Goal: Task Accomplishment & Management: Complete application form

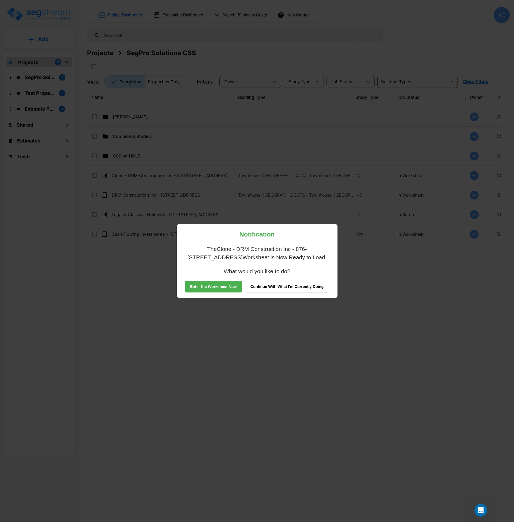
drag, startPoint x: 0, startPoint y: 0, endPoint x: 297, endPoint y: 285, distance: 411.3
click at [297, 285] on button "Continue With What I'm Currently Doing" at bounding box center [287, 287] width 85 height 12
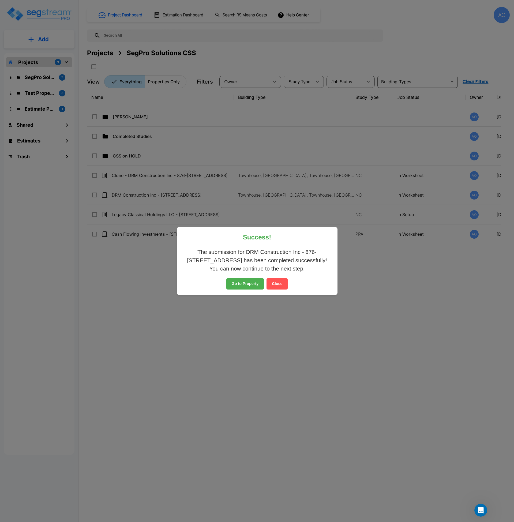
click at [275, 285] on button "Close" at bounding box center [276, 283] width 21 height 11
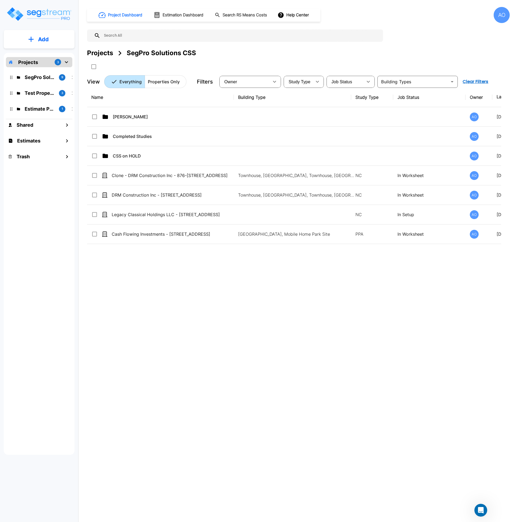
click at [233, 340] on div "Name Building Type Study Type Job Status Owner Last Modified Action Anjalie AO …" at bounding box center [294, 249] width 414 height 323
click at [187, 297] on div "Name Building Type Study Type Job Status Owner Last Modified Action Anjalie AO …" at bounding box center [294, 249] width 414 height 323
click at [45, 13] on img "mailbox folders" at bounding box center [39, 13] width 66 height 15
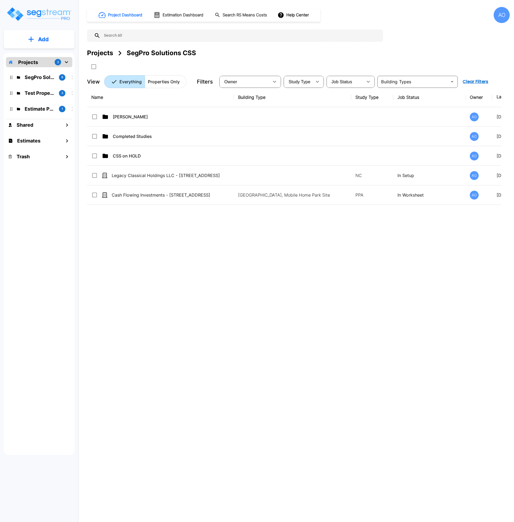
click at [179, 295] on div "Name Building Type Study Type Job Status Owner Last Modified Action Anjalie AO …" at bounding box center [294, 249] width 414 height 323
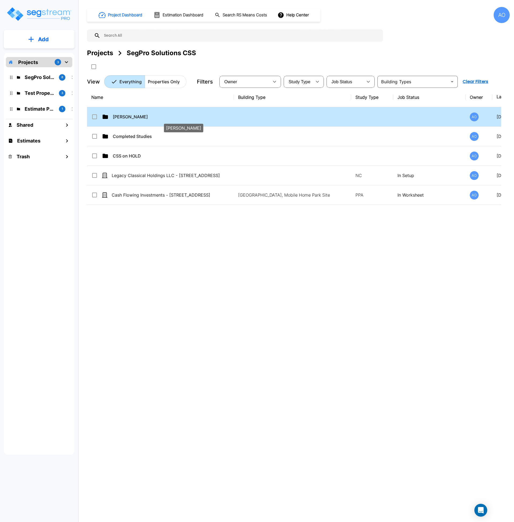
click at [119, 114] on p "Anjalie" at bounding box center [173, 116] width 120 height 6
checkbox input "true"
click at [119, 114] on p "Anjalie" at bounding box center [173, 116] width 120 height 6
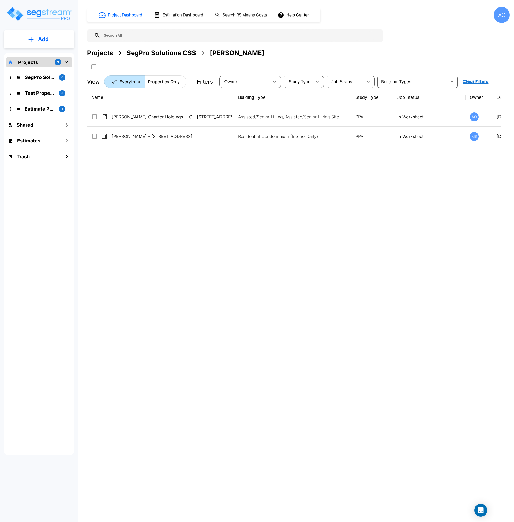
click at [196, 258] on div "Name Building Type Study Type Job Status Owner Last Modified Action Dubois Char…" at bounding box center [294, 249] width 414 height 323
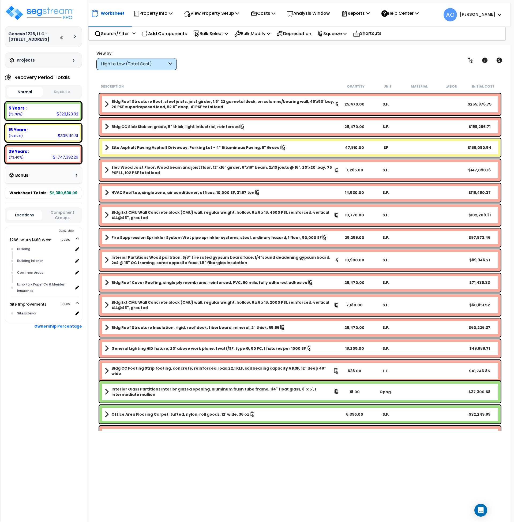
click at [274, 73] on div "Worksheet Property Info Property Setup Add Property Unit Template property Clon…" at bounding box center [299, 306] width 421 height 522
click at [45, 13] on img at bounding box center [40, 13] width 70 height 16
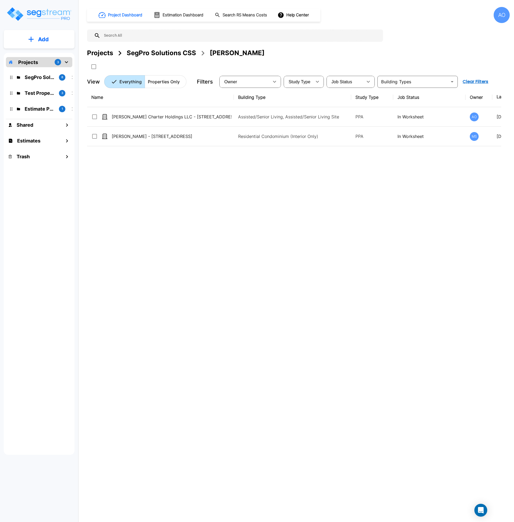
click at [160, 50] on div "SegPro Solutions CSS" at bounding box center [161, 53] width 69 height 10
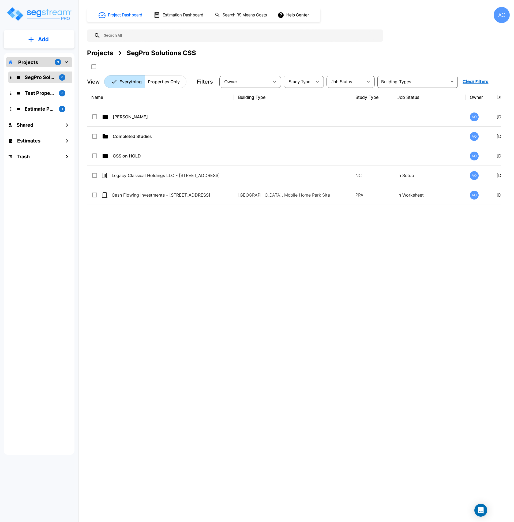
click at [132, 303] on div "Name Building Type Study Type Job Status Owner Last Modified Action Anjalie AO …" at bounding box center [294, 249] width 414 height 323
click at [59, 11] on img "mailbox folders" at bounding box center [39, 13] width 66 height 15
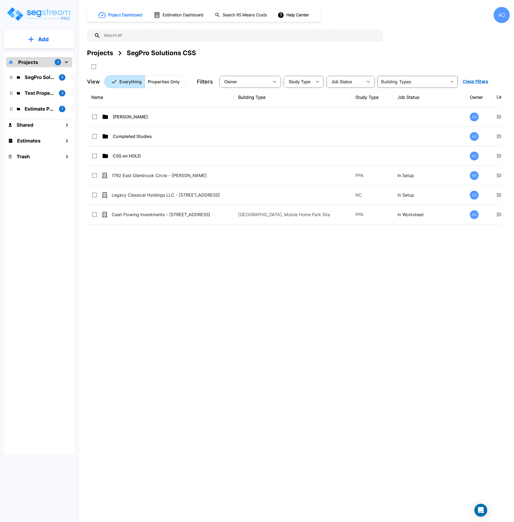
click at [135, 322] on div "Name Building Type Study Type Job Status Owner Last Modified Action [PERSON_NAM…" at bounding box center [294, 249] width 414 height 323
click at [133, 323] on div "Name Building Type Study Type Job Status Owner Last Modified Action [PERSON_NAM…" at bounding box center [294, 249] width 414 height 323
drag, startPoint x: 16, startPoint y: 222, endPoint x: -122, endPoint y: 217, distance: 137.2
click at [0, 217] on html "× Your report is being generated. Be patient! × We're working on your Modificat…" at bounding box center [257, 261] width 514 height 522
click at [246, 340] on div "Name Building Type Study Type Job Status Owner Last Modified Action [PERSON_NAM…" at bounding box center [294, 249] width 414 height 323
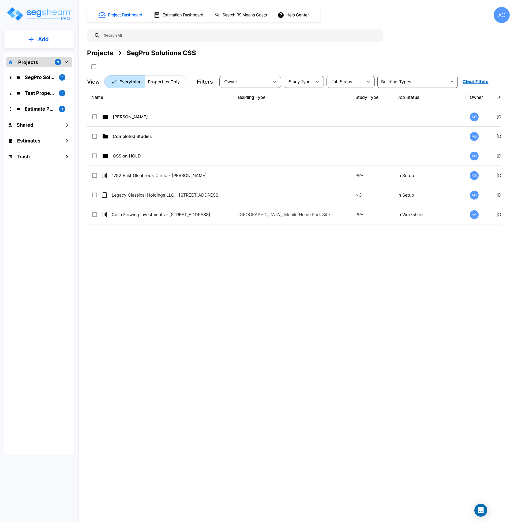
click at [176, 306] on div "Name Building Type Study Type Job Status Owner Last Modified Action [PERSON_NAM…" at bounding box center [294, 249] width 414 height 323
click at [148, 313] on div "Name Building Type Study Type Job Status Owner Last Modified Action Anjalie AO …" at bounding box center [294, 249] width 414 height 323
click at [108, 239] on div "Name Building Type Study Type Job Status Owner Last Modified Action Anjalie AO …" at bounding box center [294, 249] width 414 height 323
click at [288, 432] on div "Project Dashboard Estimation Dashboard Search RS Means Costs Help Center AO Pro…" at bounding box center [298, 261] width 431 height 522
click at [186, 352] on div "Name Building Type Study Type Job Status Owner Last Modified Action Anjalie AO …" at bounding box center [294, 249] width 414 height 323
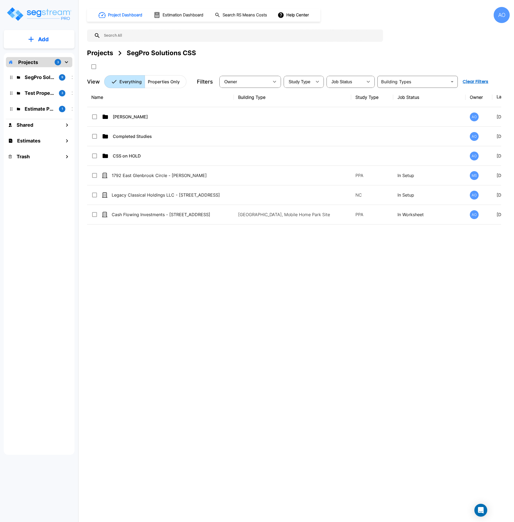
click at [205, 333] on div "Name Building Type Study Type Job Status Owner Last Modified Action Anjalie AO …" at bounding box center [294, 249] width 414 height 323
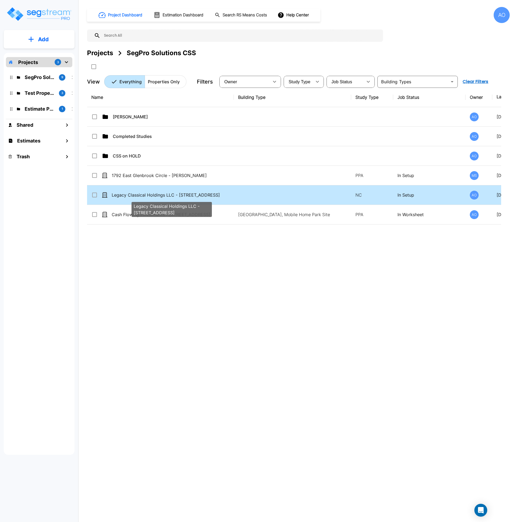
click at [139, 194] on p "Legacy Classical Holdings LLC - [STREET_ADDRESS]" at bounding box center [172, 195] width 120 height 6
checkbox input "true"
click at [139, 194] on p "Legacy Classical Holdings LLC - [STREET_ADDRESS]" at bounding box center [172, 195] width 120 height 6
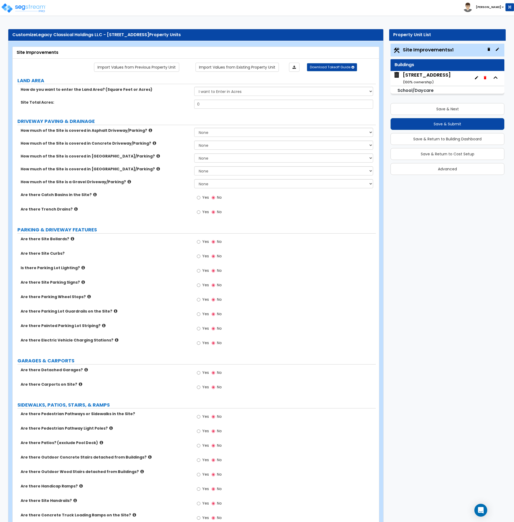
click at [142, 220] on div "Are there Trench Drains? Yes No" at bounding box center [194, 213] width 363 height 14
click at [176, 121] on label "DRIVEWAY PAVING & DRAINAGE" at bounding box center [196, 121] width 358 height 7
click at [155, 120] on label "DRIVEWAY PAVING & DRAINAGE" at bounding box center [196, 121] width 358 height 7
click at [439, 155] on button "Save & Return to Cost Setup" at bounding box center [447, 154] width 114 height 12
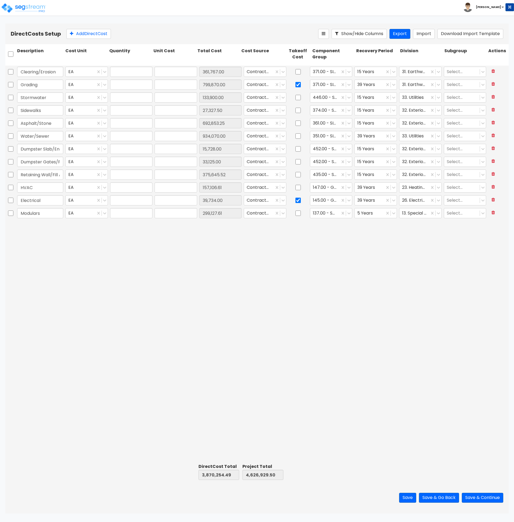
type input "1.00"
type input "361,767.00"
type input "1.00"
type input "799,870.00"
type input "1.00"
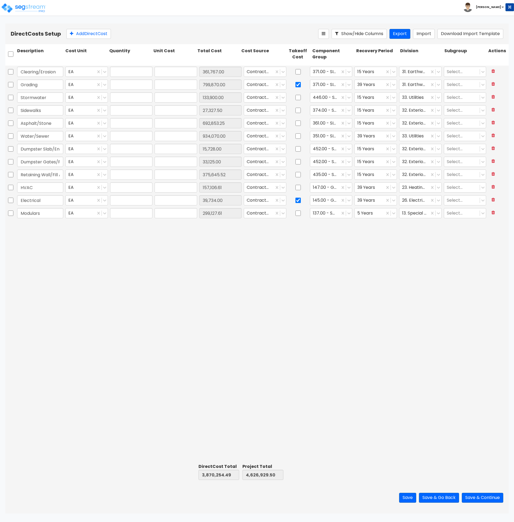
type input "133,900.00"
type input "1.00"
type input "27,327.50"
type input "1.00"
type input "692,853.25"
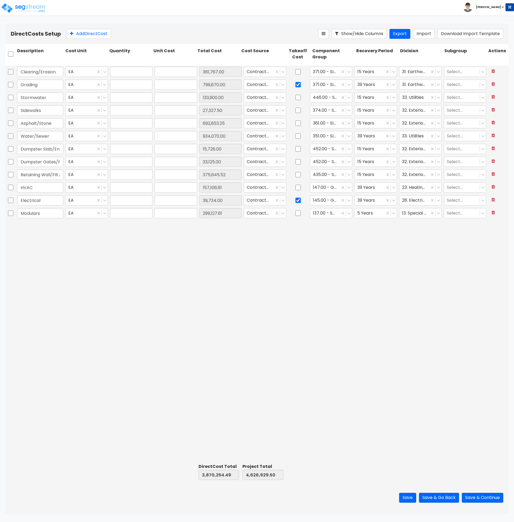
type input "1.00"
type input "934,070.00"
type input "1.00"
type input "15,728.00"
type input "1.00"
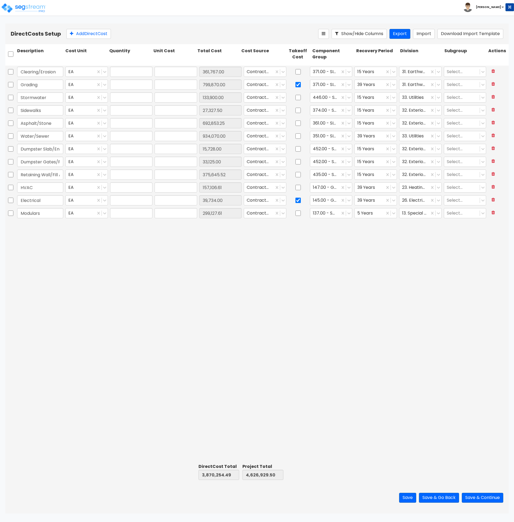
type input "33,125.00"
type input "1.00"
type input "375,645.52"
type input "1.00"
type input "157,106.61"
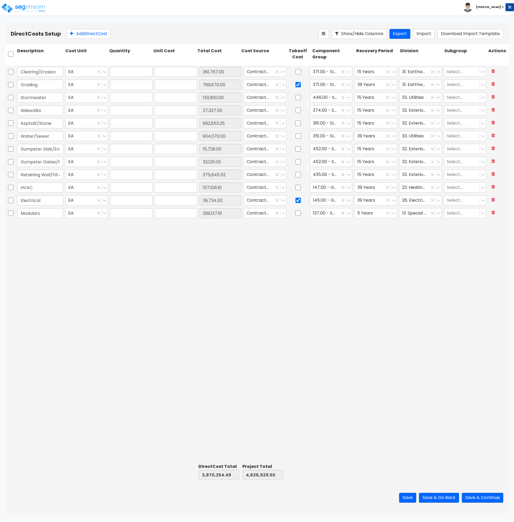
type input "1.00"
type input "39,734.00"
type input "1.00"
type input "299,127.61"
click at [299, 84] on input "checkbox" at bounding box center [297, 84] width 5 height 10
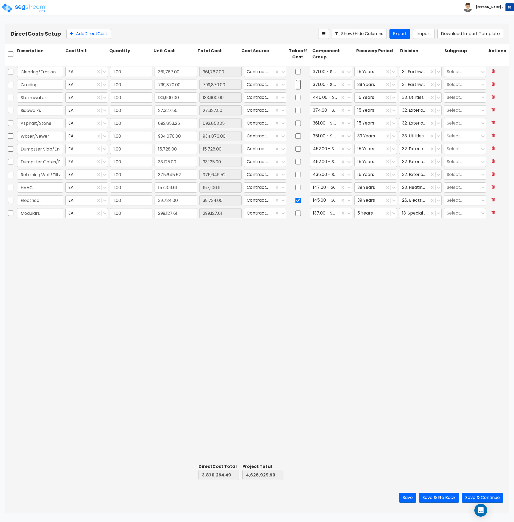
checkbox input "false"
click at [299, 200] on input "checkbox" at bounding box center [297, 200] width 5 height 10
checkbox input "false"
click at [81, 35] on button "Add Direct Cost" at bounding box center [88, 34] width 44 height 10
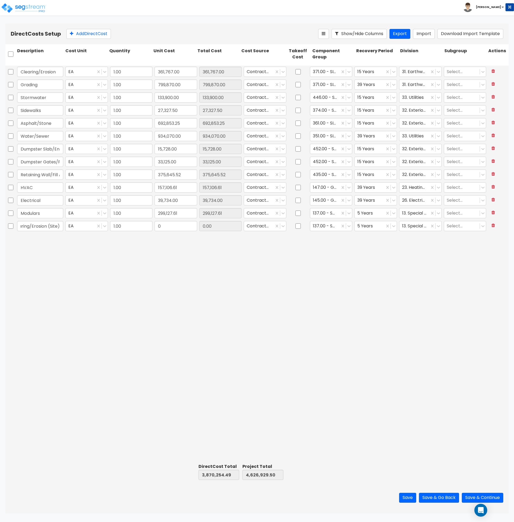
type input "Clearing/Erosion (Site)"
click at [66, 279] on div "Clearing/Erosion EA 1.00 361,767.00 361,767.00 Contractor Cost 371.00 - SITE CL…" at bounding box center [256, 264] width 503 height 396
click at [50, 71] on input "Clearing/Erosion" at bounding box center [40, 72] width 46 height 10
click at [56, 71] on input "Clearing/Erosion" at bounding box center [40, 72] width 46 height 10
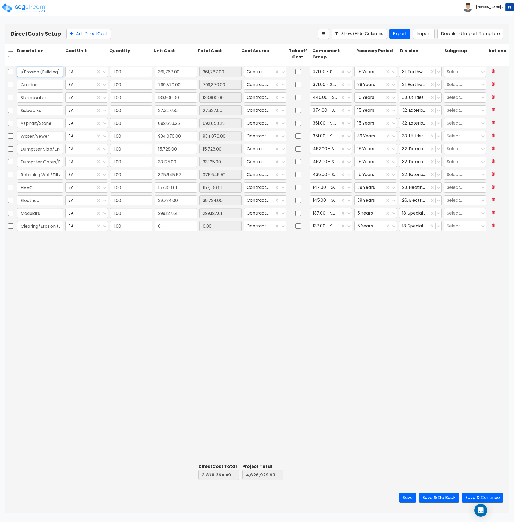
scroll to position [0, 18]
type input "Clearing/Erosion (Building)"
click at [90, 263] on div "Clearing/Erosion (Building) EA 1.00 361,767.00 361,767.00 Contractor Cost 371.0…" at bounding box center [256, 264] width 503 height 396
click at [49, 84] on input "Grading" at bounding box center [40, 84] width 46 height 10
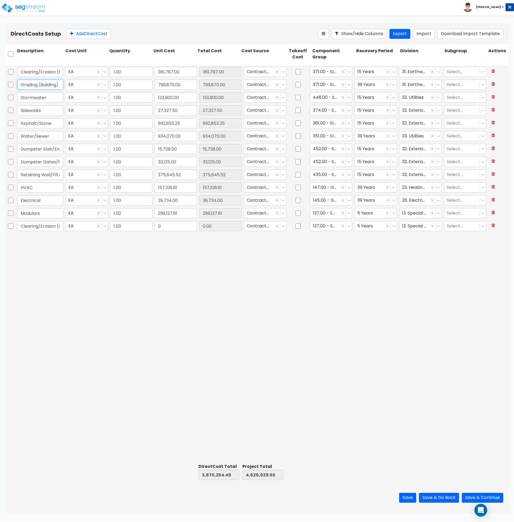
scroll to position [0, 1]
type input "Grading (Building)"
click at [39, 298] on div "Clearing/Erosion (Building) EA 1.00 361,767.00 361,767.00 Contractor Cost 371.0…" at bounding box center [256, 264] width 503 height 396
click at [84, 31] on button "Add Direct Cost" at bounding box center [88, 34] width 44 height 10
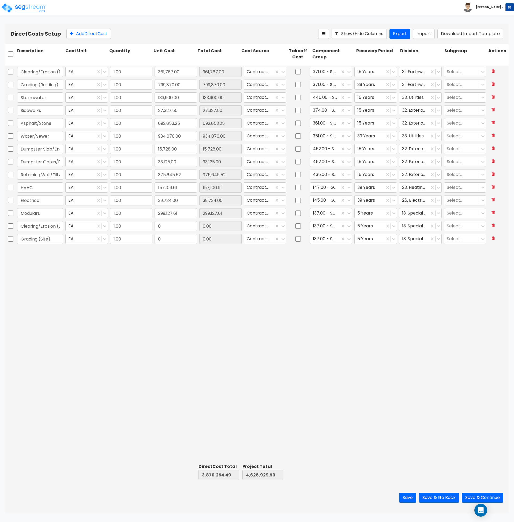
type input "Grading (Site)"
click at [113, 340] on div "Clearing/Erosion (Building) EA 1.00 361,767.00 361,767.00 Contractor Cost 371.0…" at bounding box center [256, 264] width 503 height 396
drag, startPoint x: 48, startPoint y: 73, endPoint x: 70, endPoint y: 72, distance: 21.2
click at [70, 72] on div "Clearing/Erosion (Building) EA 1.00 361,767.00 361,767.00 Contractor Cost 371.0…" at bounding box center [256, 72] width 503 height 12
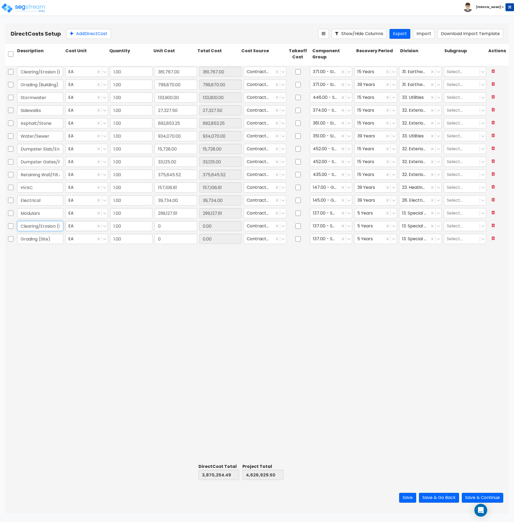
scroll to position [0, 9]
drag, startPoint x: 55, startPoint y: 226, endPoint x: 71, endPoint y: 223, distance: 16.8
click at [71, 223] on div "Clearing/Erosion (Site) EA 1.00 0 0.00 Contractor Cost 137.00 - SPECIALTIES 5 Y…" at bounding box center [256, 226] width 503 height 12
click at [101, 284] on div "Clearing/Erosion (Building) EA 1.00 361,767.00 361,767.00 Contractor Cost 371.0…" at bounding box center [256, 264] width 503 height 396
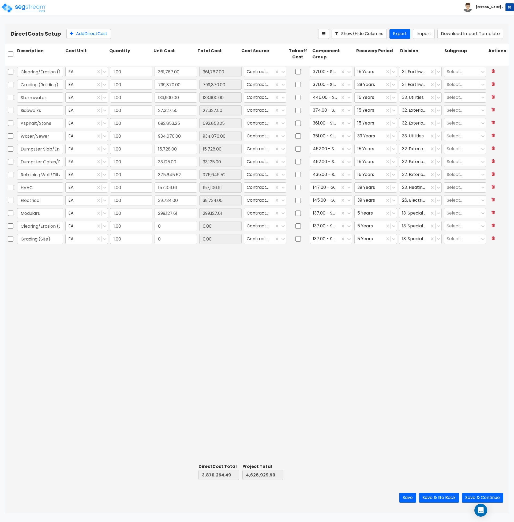
click at [258, 303] on div "Clearing/Erosion (Building) EA 1.00 361,767.00 361,767.00 Contractor Cost 371.0…" at bounding box center [256, 264] width 503 height 396
click at [160, 226] on input "0" at bounding box center [175, 226] width 43 height 10
drag, startPoint x: 180, startPoint y: 70, endPoint x: 187, endPoint y: 74, distance: 7.6
click at [180, 70] on input "361,767.00" at bounding box center [175, 72] width 43 height 10
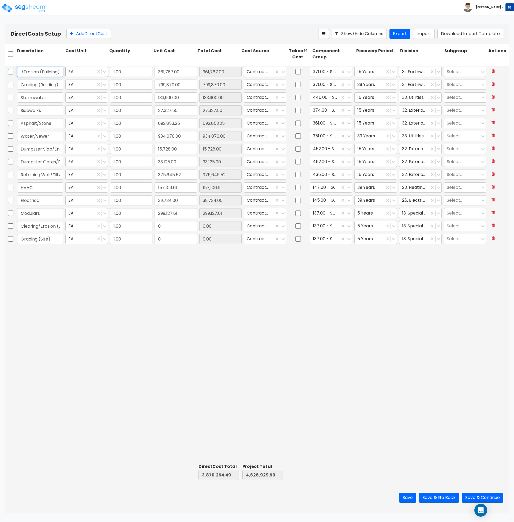
drag, startPoint x: 52, startPoint y: 73, endPoint x: 81, endPoint y: 73, distance: 28.9
click at [81, 73] on div "Clearing/Erosion (Building) EA 1.00 361,767.00 361,767.00 Contractor Cost 371.0…" at bounding box center [256, 72] width 503 height 12
click at [164, 73] on input "361,767.00" at bounding box center [175, 72] width 43 height 10
type input "235,148.55"
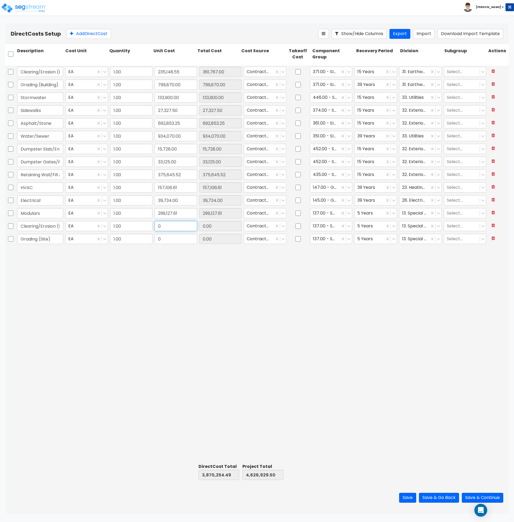
click at [160, 228] on input "0" at bounding box center [175, 226] width 43 height 10
type input "235,148.55"
type input "1"
type input "126,618.45"
click at [205, 286] on div "Clearing/Erosion (Building) EA 1.00 235,148.55 235,148.55 Contractor Cost 371.0…" at bounding box center [256, 264] width 503 height 396
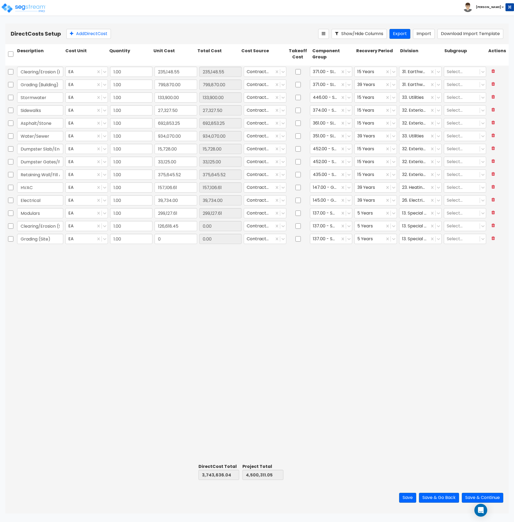
type input "126,618.45"
click at [347, 70] on icon at bounding box center [348, 71] width 5 height 5
click at [333, 134] on div "4.00 - BLDG CLEARING, GRADING, & EXCAVATION" at bounding box center [331, 133] width 43 height 26
click at [350, 84] on icon at bounding box center [348, 84] width 5 height 5
click at [330, 150] on div "4.00 - BLDG CLEARING, GRADING, & EXCAVATION" at bounding box center [331, 145] width 43 height 26
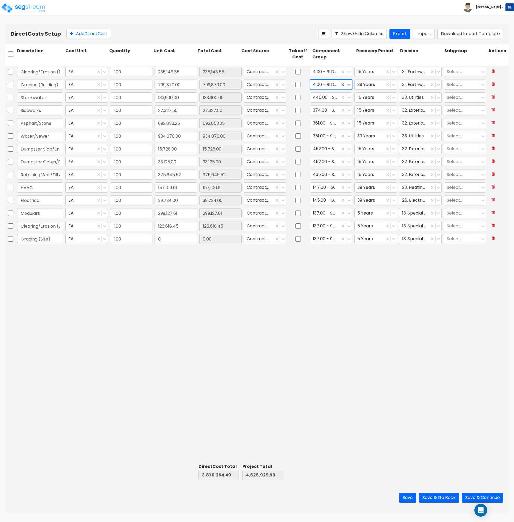
click at [335, 224] on div at bounding box center [325, 225] width 25 height 7
type input "site"
click at [330, 72] on div at bounding box center [325, 71] width 25 height 7
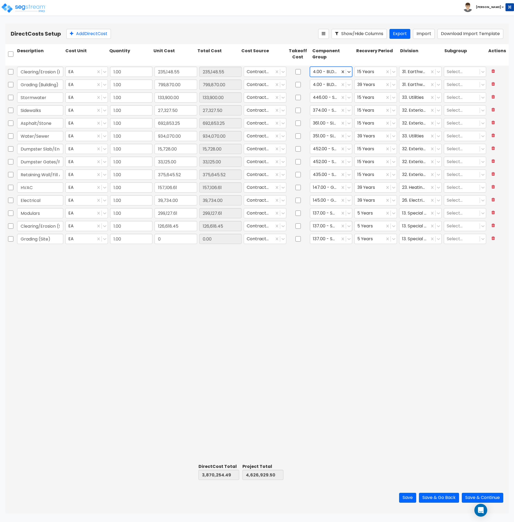
click at [332, 226] on div at bounding box center [325, 225] width 25 height 7
type input "site cl"
click at [324, 240] on div at bounding box center [325, 238] width 25 height 7
type input "371"
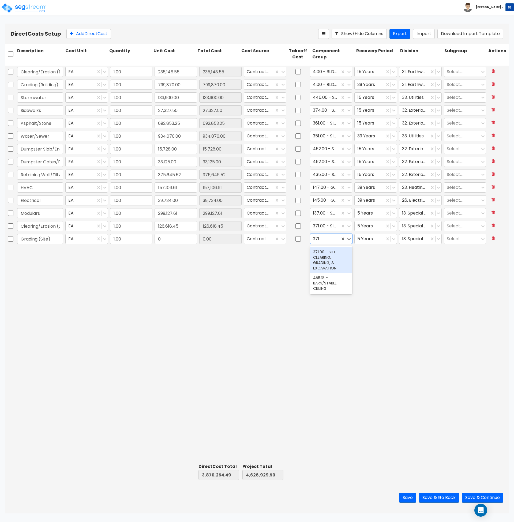
click at [330, 266] on div "371.00 - SITE CLEARING, GRADING, & EXCAVATION" at bounding box center [331, 260] width 43 height 26
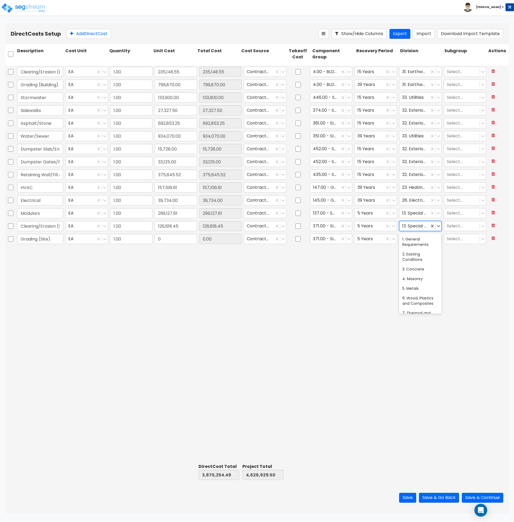
click at [421, 228] on div at bounding box center [414, 225] width 25 height 7
type input "31"
click at [414, 239] on div "31. Earthwork" at bounding box center [420, 239] width 43 height 10
click at [415, 238] on div at bounding box center [414, 238] width 25 height 7
type input "31"
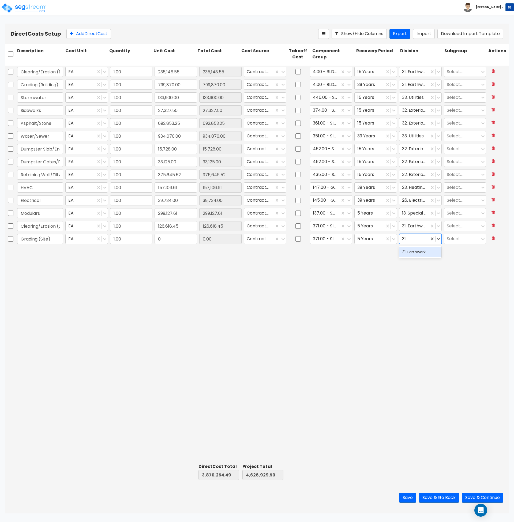
click at [408, 254] on div "31. Earthwork" at bounding box center [420, 252] width 43 height 10
click at [395, 225] on icon at bounding box center [393, 226] width 3 height 2
click at [375, 262] on div "15 Years" at bounding box center [375, 258] width 43 height 10
click at [394, 238] on icon at bounding box center [393, 238] width 5 height 5
click at [379, 269] on div "15 Years" at bounding box center [375, 271] width 43 height 10
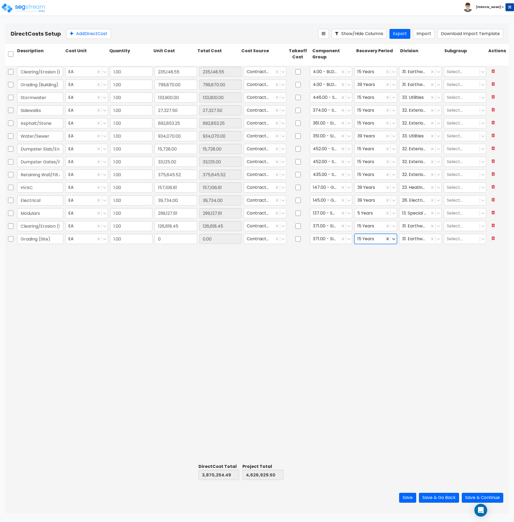
click at [381, 281] on div "Clearing/Erosion (Building) EA 1.00 235,148.55 235,148.55 Contractor Cost 4.00 …" at bounding box center [256, 264] width 503 height 396
type input "279,954.50"
drag, startPoint x: 144, startPoint y: 241, endPoint x: 86, endPoint y: 237, distance: 57.9
click at [86, 237] on div "Grading (Site) EA 279,954.50 0.00 Contractor Cost 371.00 - SITE CLEARING, GRADI…" at bounding box center [256, 239] width 503 height 12
click at [170, 240] on input "text" at bounding box center [175, 239] width 43 height 10
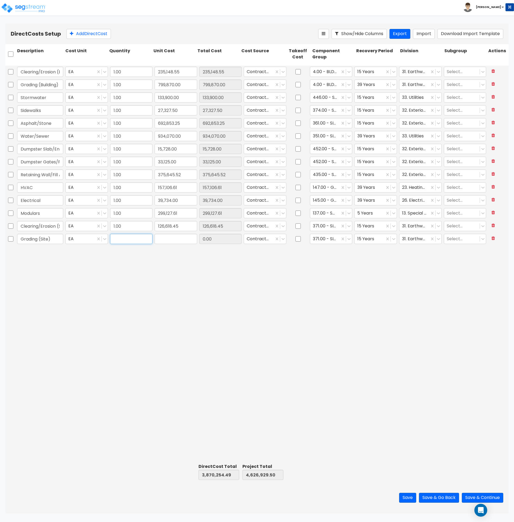
click at [136, 242] on input "text" at bounding box center [131, 239] width 43 height 10
type input "1"
paste input "279,954.50"
type input "279,954.50"
click at [196, 281] on div "Clearing/Erosion (Building) EA 1.00 235,148.55 235,148.55 Contractor Cost 4.00 …" at bounding box center [256, 264] width 503 height 396
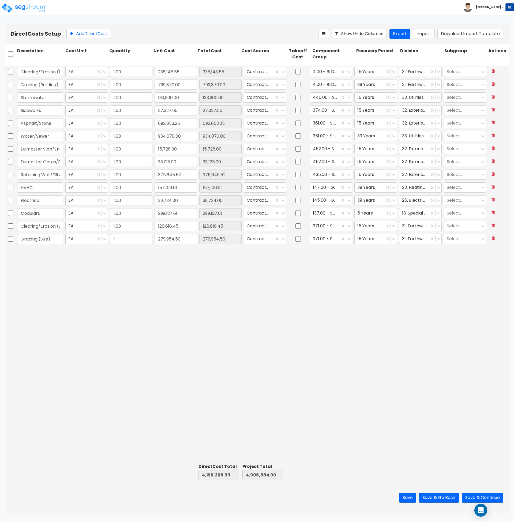
type input "279,954.50"
click at [196, 281] on div "Clearing/Erosion (Building) EA 1.00 235,148.55 235,148.55 Contractor Cost 4.00 …" at bounding box center [256, 264] width 503 height 396
type input "519,915.50"
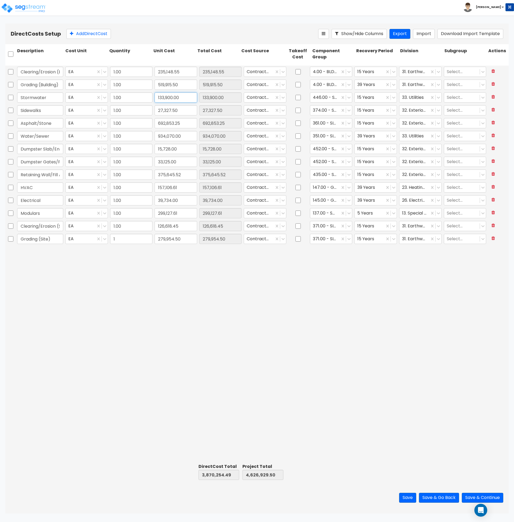
click at [185, 97] on input "133,900.00" at bounding box center [175, 97] width 43 height 10
click at [242, 441] on div "Clearing/Erosion (Building) EA 1.00 235,148.55 235,148.55 Contractor Cost 4.00 …" at bounding box center [256, 264] width 503 height 396
click at [242, 437] on div "Clearing/Erosion (Building) EA 1.00 235,148.55 235,148.55 Contractor Cost 4.00 …" at bounding box center [256, 264] width 503 height 396
click at [143, 286] on div "Clearing/Erosion (Building) EA 1.00 235,148.55 235,148.55 Contractor Cost 4.00 …" at bounding box center [256, 264] width 503 height 396
click at [125, 239] on input "1" at bounding box center [131, 239] width 43 height 10
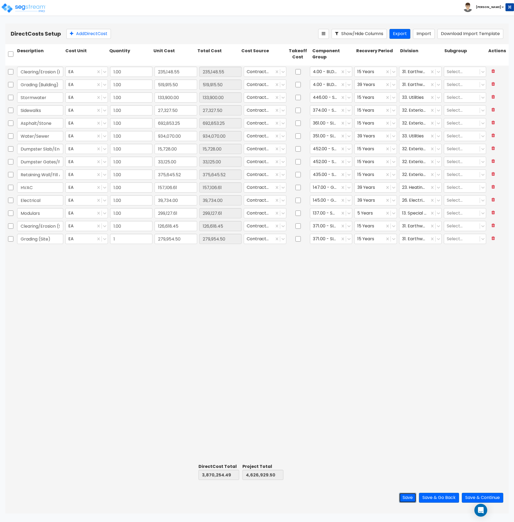
click at [401, 498] on button "Save" at bounding box center [407, 497] width 17 height 10
type input "1.00"
click at [331, 389] on div "Clearing/Erosion (Building) EA 1.00 235,148.55 235,148.55 Contractor Cost 4.00 …" at bounding box center [256, 264] width 503 height 396
